Goal: Task Accomplishment & Management: Manage account settings

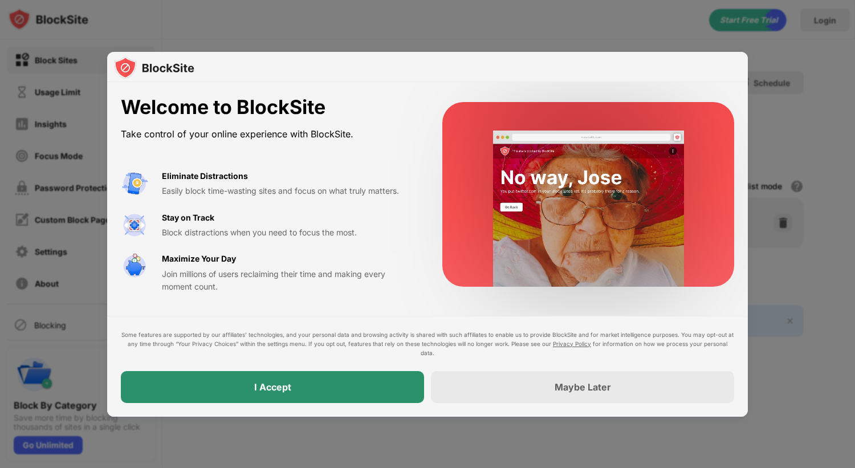
click at [326, 385] on div "I Accept" at bounding box center [272, 387] width 303 height 32
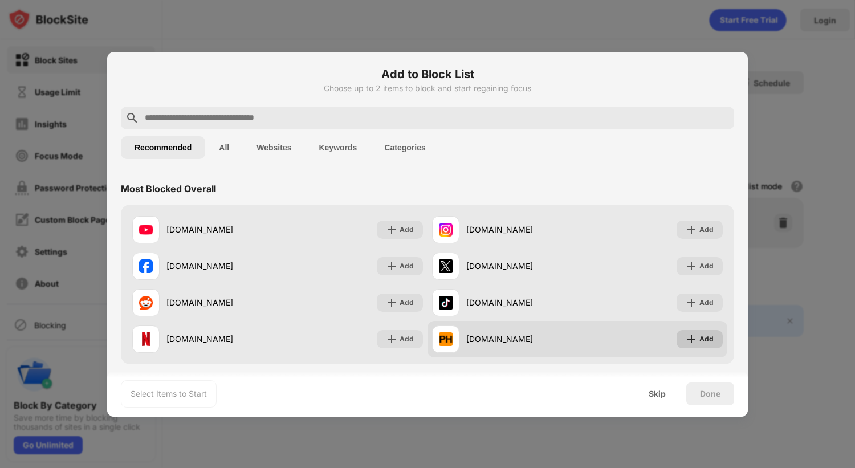
click at [691, 340] on div "Add" at bounding box center [700, 339] width 46 height 18
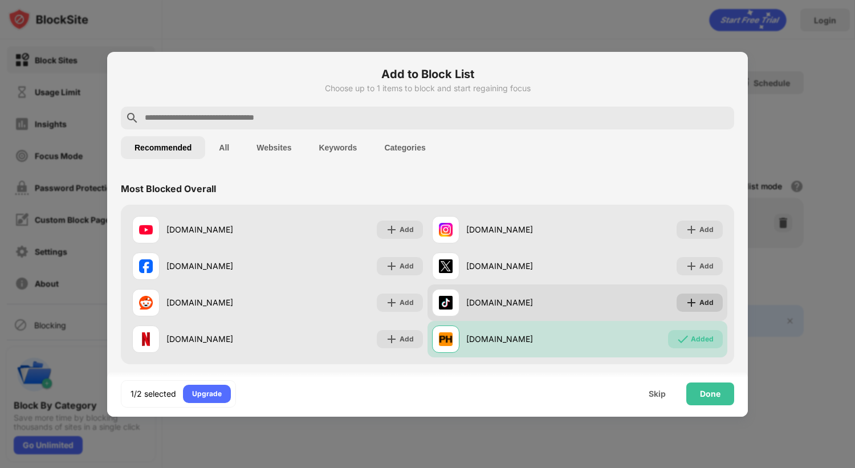
click at [700, 302] on div "Add" at bounding box center [707, 302] width 14 height 11
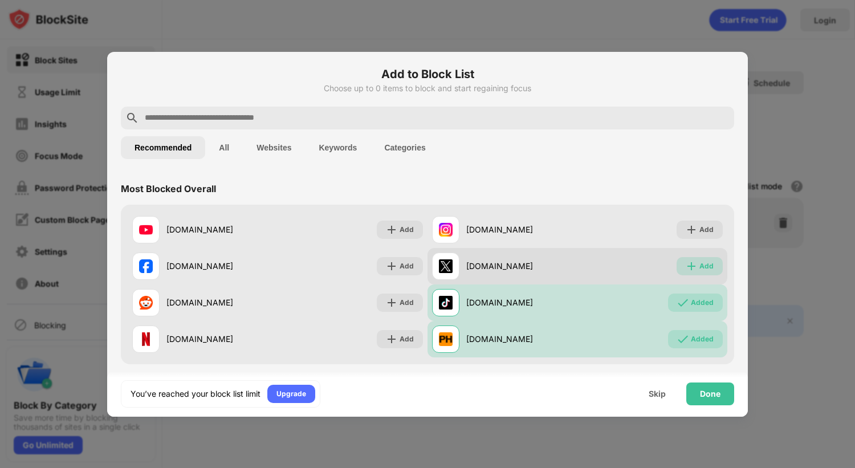
click at [691, 269] on div "Add" at bounding box center [700, 266] width 46 height 18
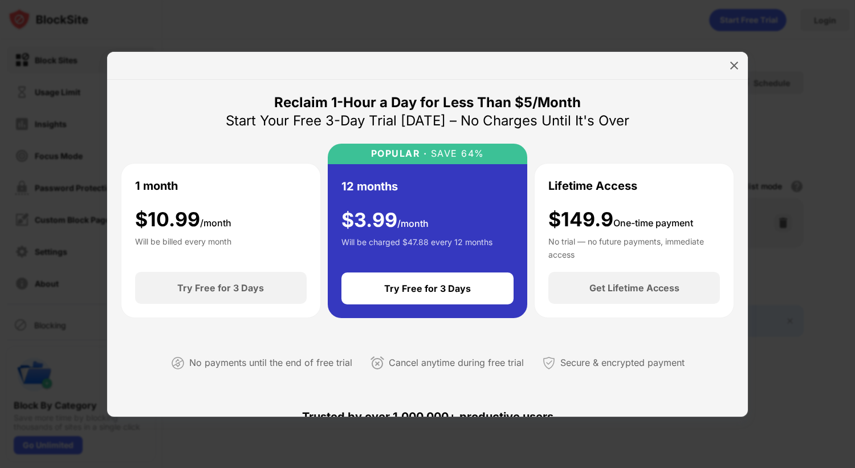
click at [687, 224] on span "One-time payment" at bounding box center [654, 222] width 80 height 11
click at [734, 63] on img at bounding box center [734, 65] width 11 height 11
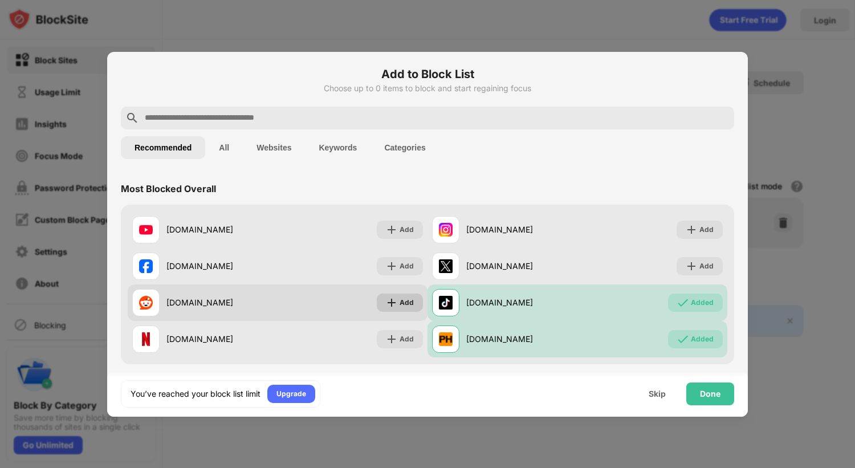
click at [405, 308] on div "Add" at bounding box center [407, 302] width 14 height 11
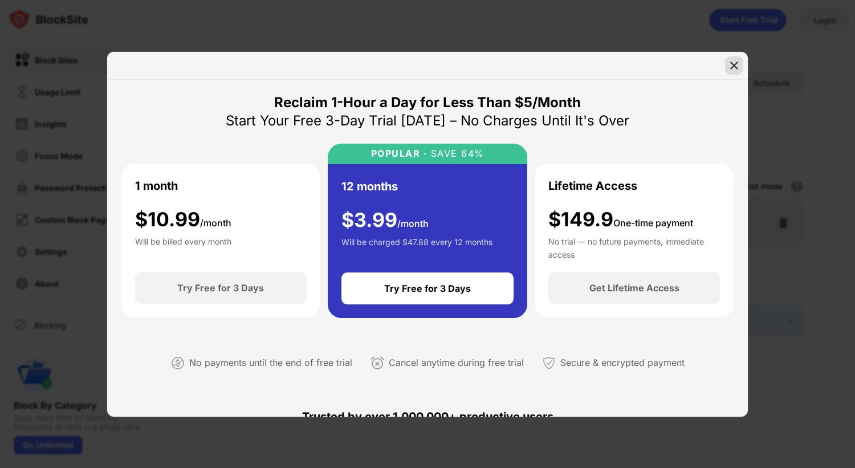
click at [730, 64] on img at bounding box center [734, 65] width 11 height 11
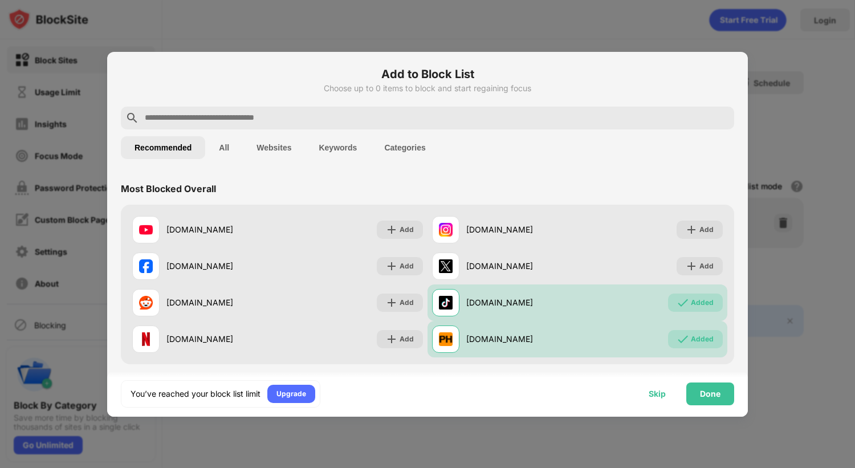
click at [664, 399] on div "Skip" at bounding box center [657, 394] width 44 height 23
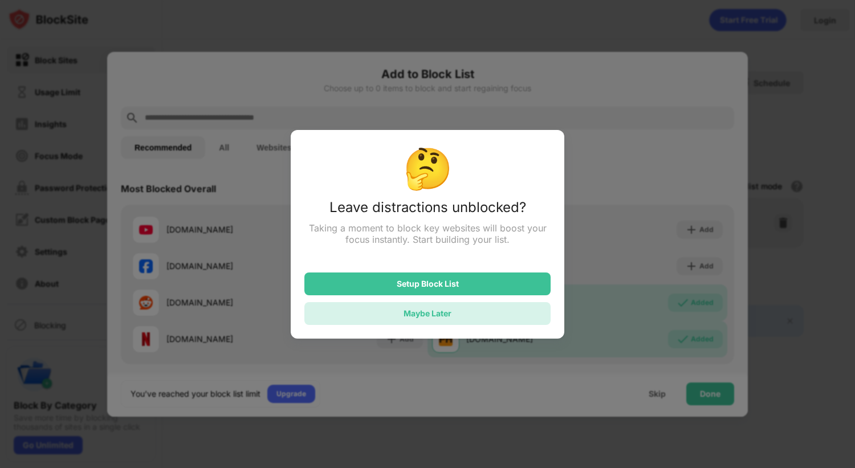
click at [450, 318] on div "Maybe Later" at bounding box center [428, 313] width 48 height 10
